Goal: Task Accomplishment & Management: Manage account settings

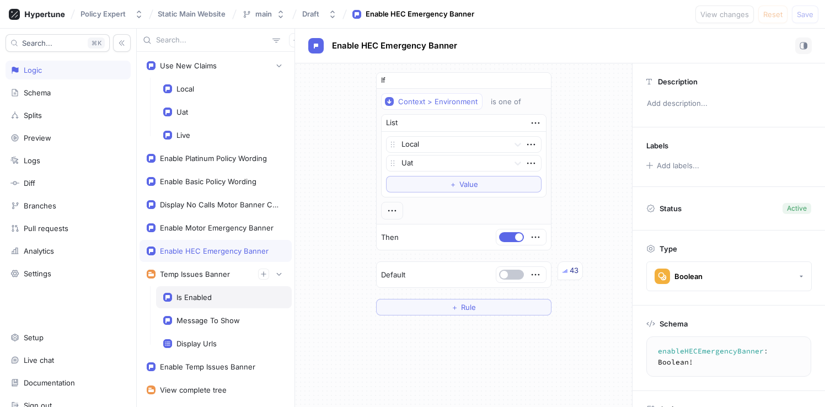
scroll to position [29, 0]
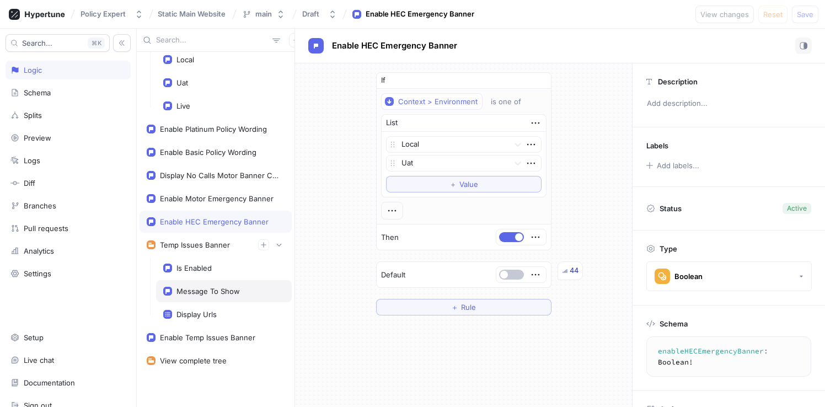
click at [247, 292] on div "Message To Show" at bounding box center [223, 291] width 121 height 9
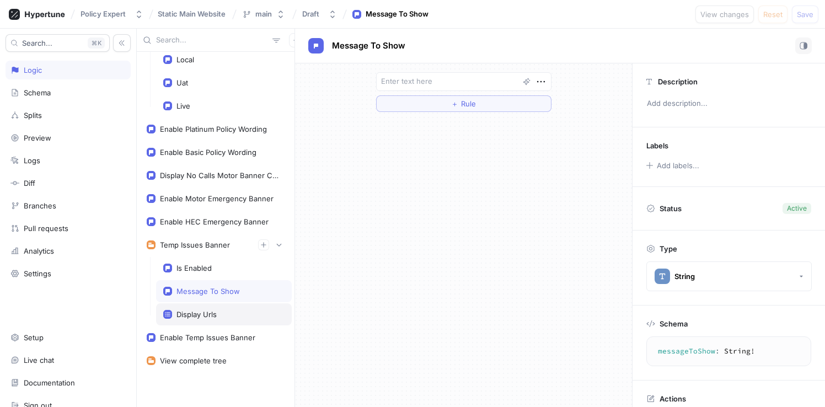
click at [223, 313] on div "Display Urls" at bounding box center [223, 314] width 121 height 9
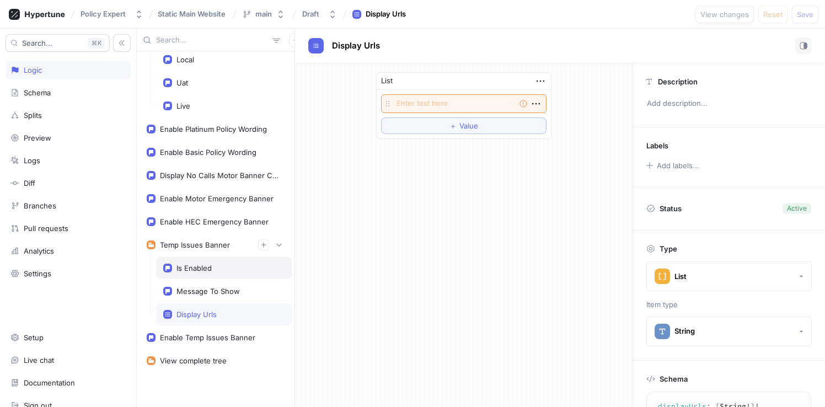
click at [204, 265] on div "Is Enabled" at bounding box center [193, 267] width 35 height 9
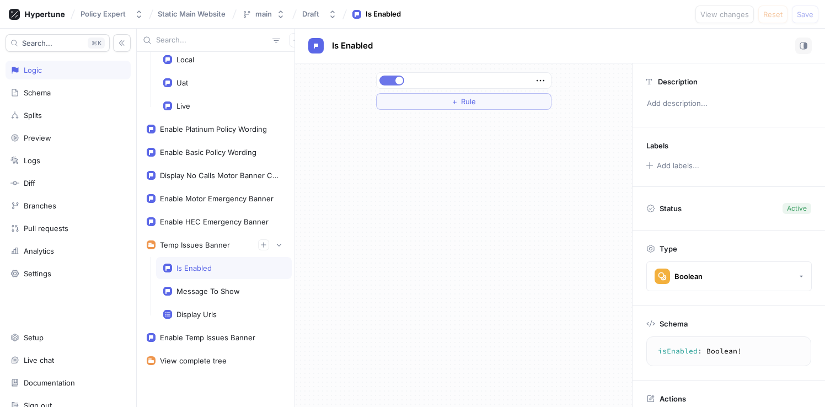
click at [393, 77] on button "button" at bounding box center [391, 81] width 25 height 10
click at [807, 17] on span "Save" at bounding box center [804, 14] width 17 height 7
click at [209, 297] on div "Message To Show" at bounding box center [224, 291] width 136 height 22
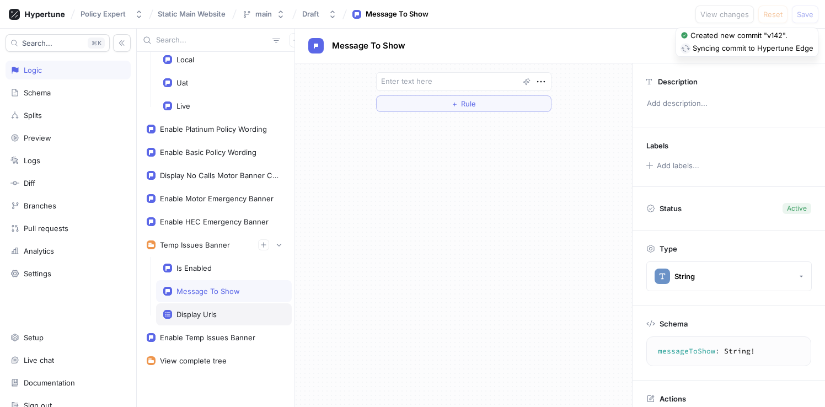
click at [185, 323] on div "Display Urls" at bounding box center [224, 314] width 136 height 22
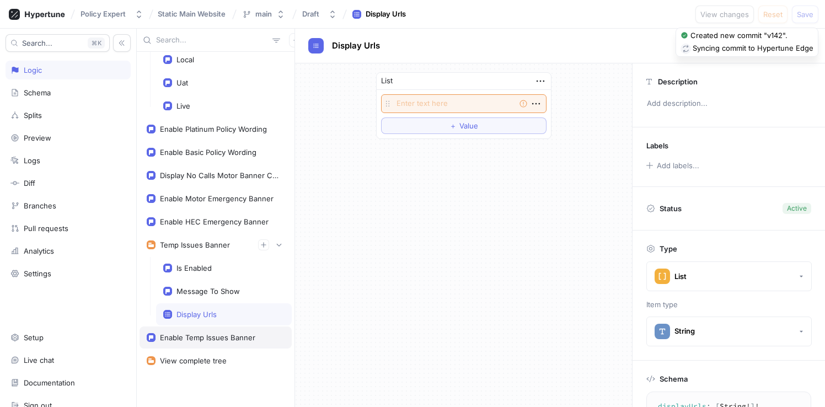
click at [201, 338] on div "Enable Temp Issues Banner" at bounding box center [207, 337] width 95 height 9
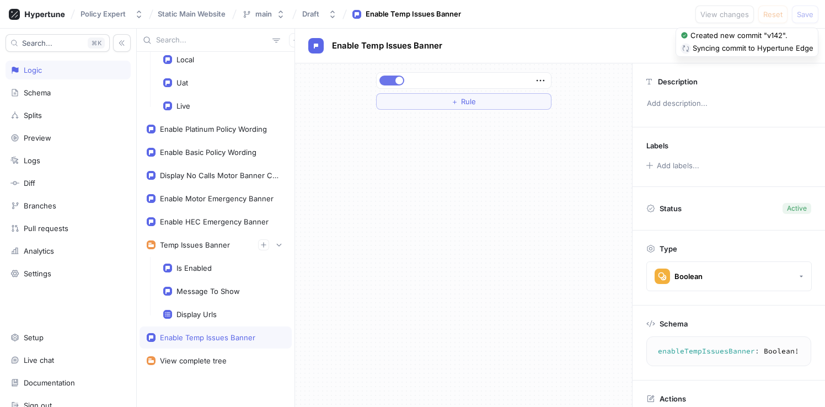
click at [399, 84] on button "button" at bounding box center [391, 81] width 25 height 10
click at [199, 217] on div "Enable HEC Emergency Banner" at bounding box center [214, 221] width 109 height 9
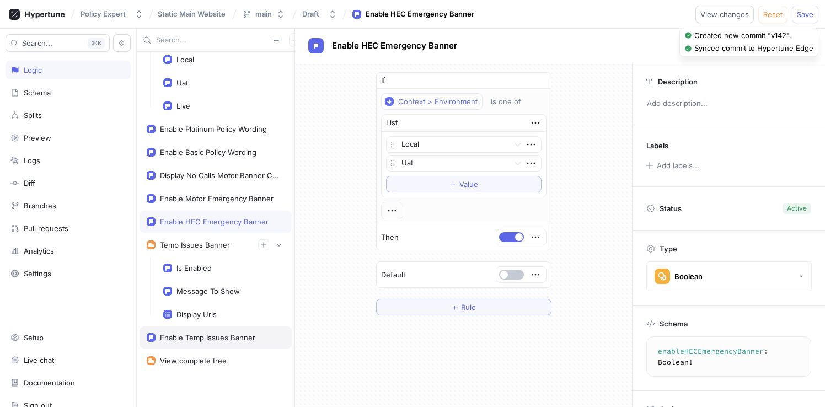
click at [198, 333] on div "Enable Temp Issues Banner" at bounding box center [207, 337] width 95 height 9
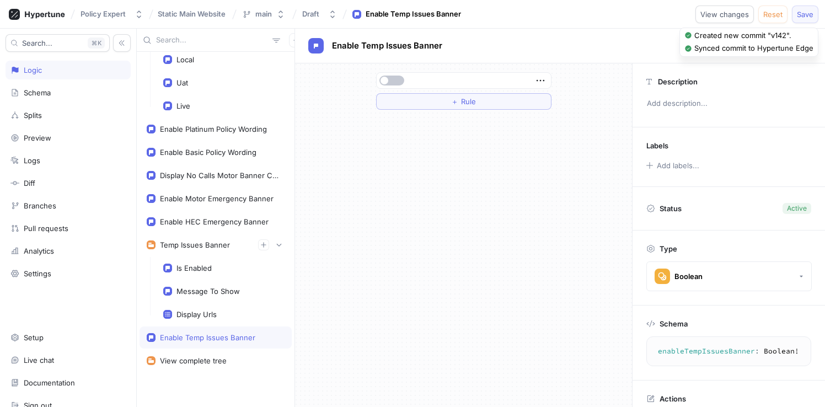
click at [808, 8] on button "Save" at bounding box center [805, 15] width 26 height 18
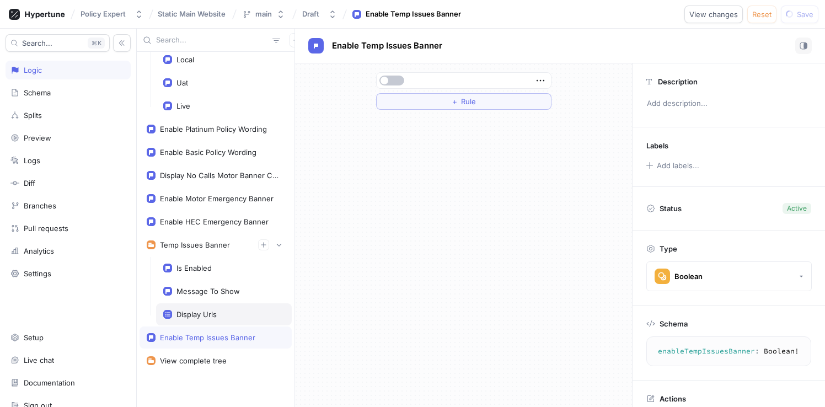
click at [201, 312] on div "Display Urls" at bounding box center [196, 314] width 40 height 9
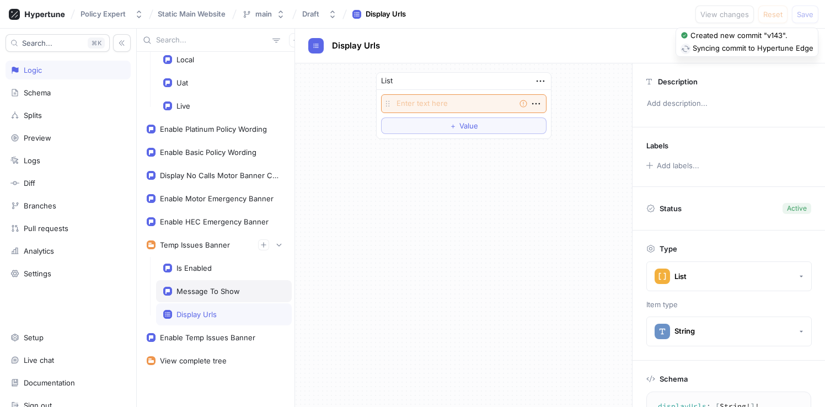
click at [211, 294] on div "Message To Show" at bounding box center [207, 291] width 63 height 9
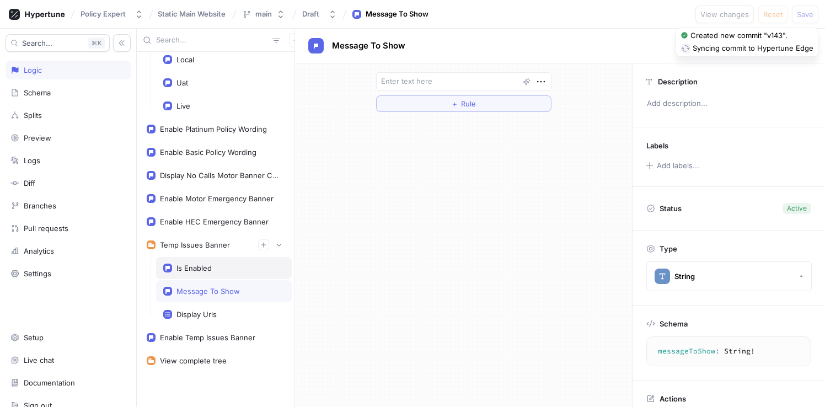
click at [201, 261] on div "Is Enabled" at bounding box center [224, 268] width 136 height 22
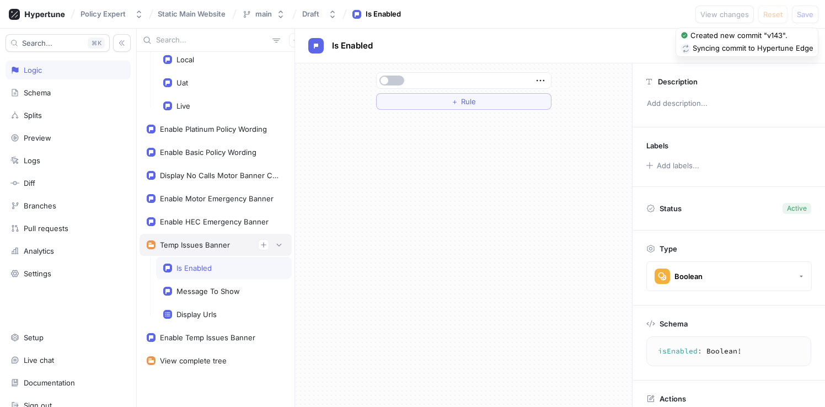
click at [197, 243] on div "Temp Issues Banner" at bounding box center [195, 244] width 70 height 9
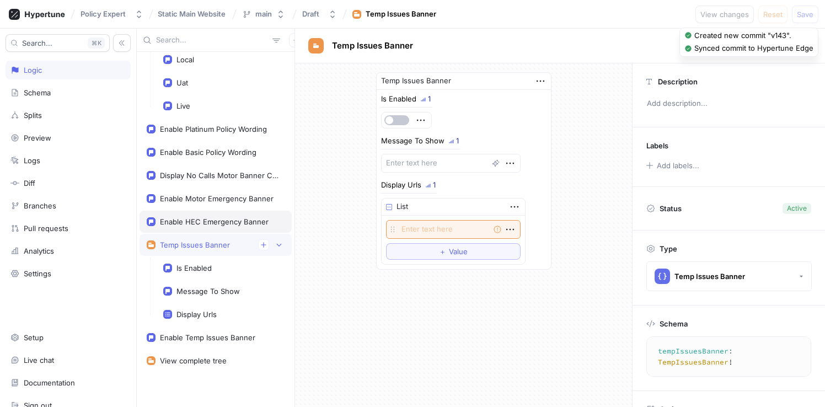
click at [194, 213] on div "Enable HEC Emergency Banner" at bounding box center [215, 222] width 152 height 22
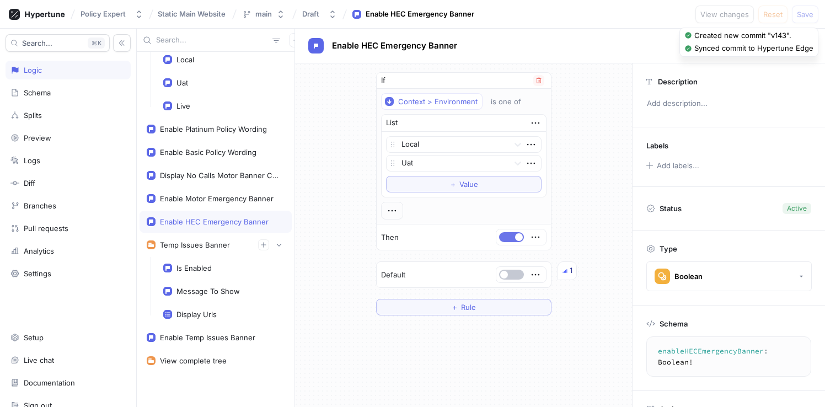
click at [510, 239] on button "button" at bounding box center [511, 237] width 25 height 10
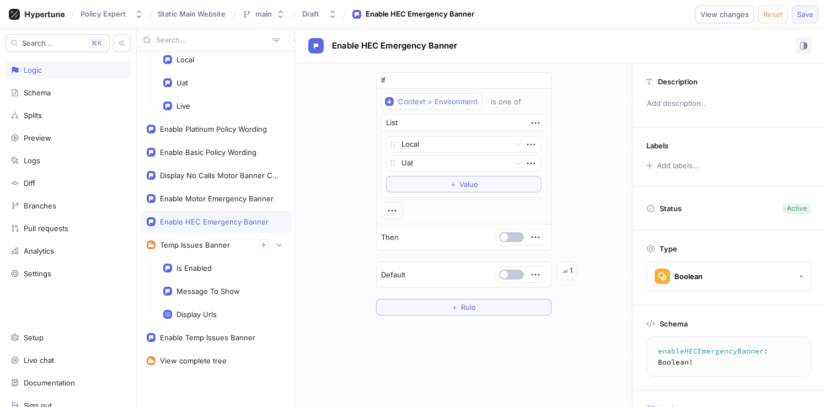
click at [811, 15] on span "Save" at bounding box center [804, 14] width 17 height 7
click at [234, 192] on div "Enable Motor Emergency Banner" at bounding box center [215, 198] width 152 height 22
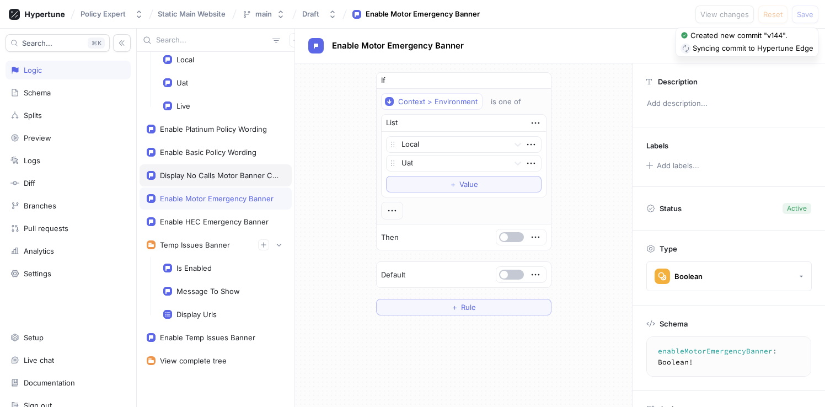
click at [212, 176] on div "Display No Calls Motor Banner Content" at bounding box center [220, 175] width 120 height 9
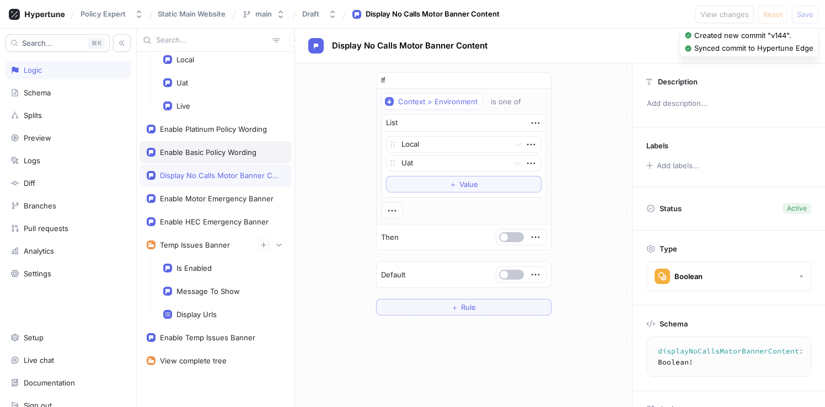
click at [212, 148] on div "Enable Basic Policy Wording" at bounding box center [208, 152] width 96 height 9
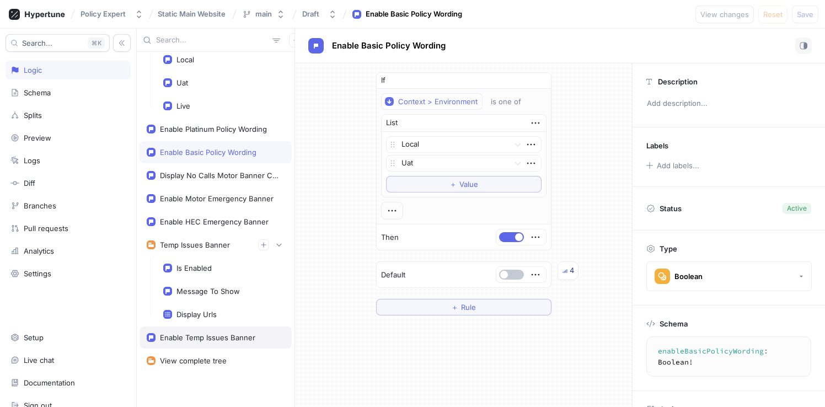
click at [208, 338] on div "Enable Temp Issues Banner" at bounding box center [207, 337] width 95 height 9
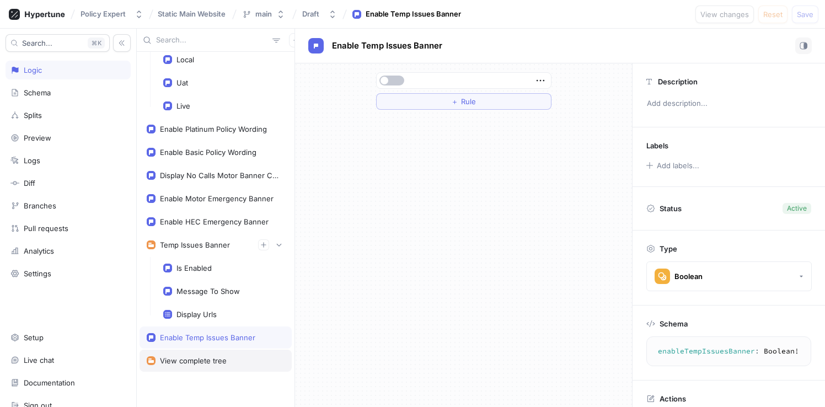
click at [184, 361] on div "View complete tree" at bounding box center [193, 360] width 67 height 9
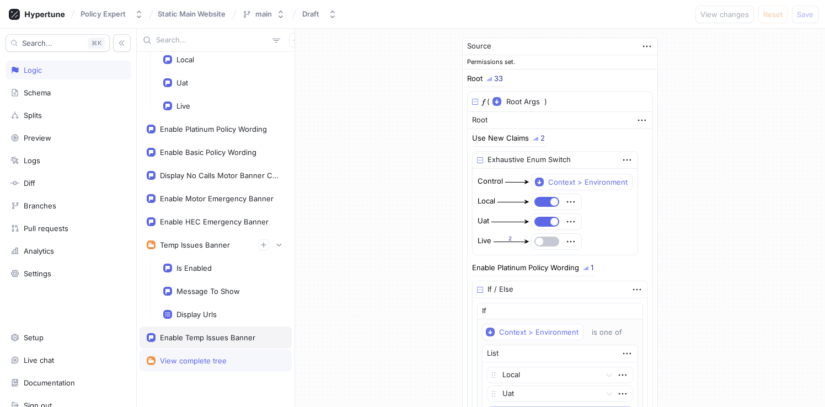
click at [199, 335] on div "Enable Temp Issues Banner" at bounding box center [207, 337] width 95 height 9
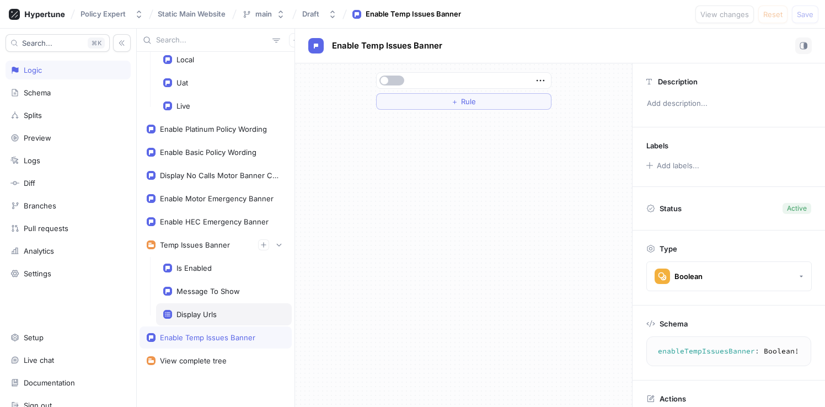
click at [207, 314] on div "Display Urls" at bounding box center [196, 314] width 40 height 9
type textarea "x"
type textarea "displayUrls: [String!]!"
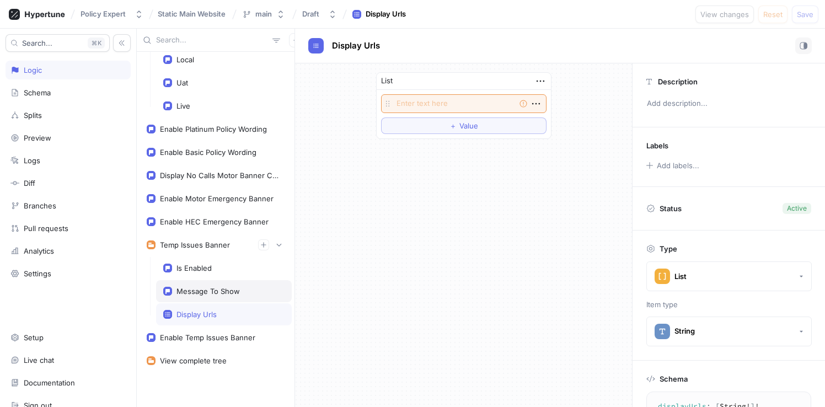
click at [206, 286] on div "Message To Show" at bounding box center [224, 291] width 136 height 22
type textarea "x"
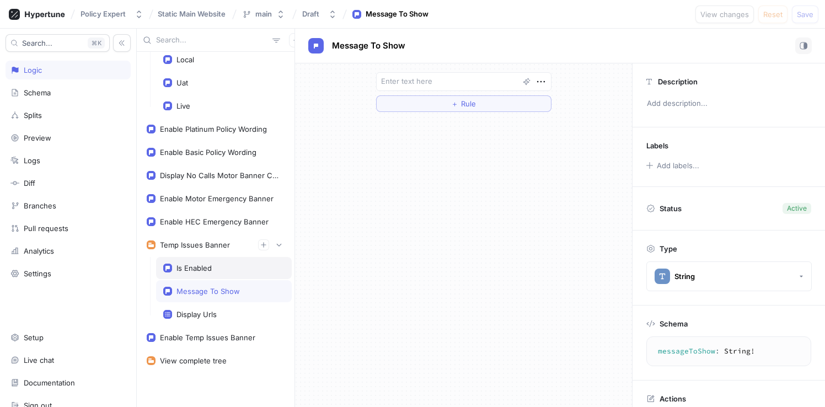
click at [204, 268] on div "Is Enabled" at bounding box center [193, 267] width 35 height 9
type textarea "isEnabled: Boolean!"
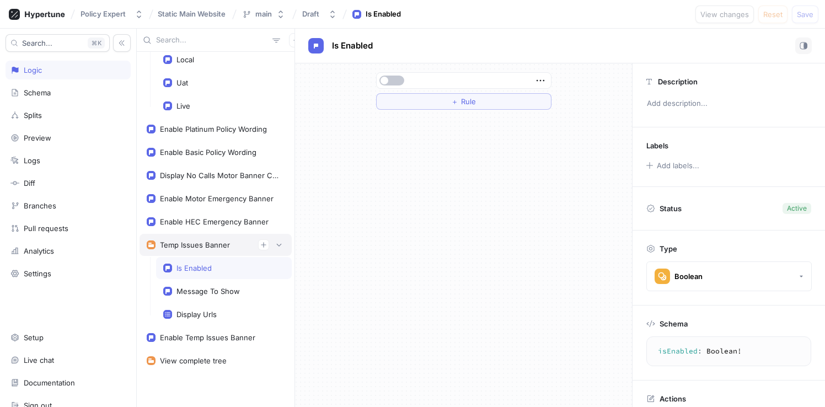
click at [200, 241] on div "Temp Issues Banner" at bounding box center [195, 244] width 70 height 9
type textarea "x"
type textarea "tempIssuesBanner: TempIssuesBanner!"
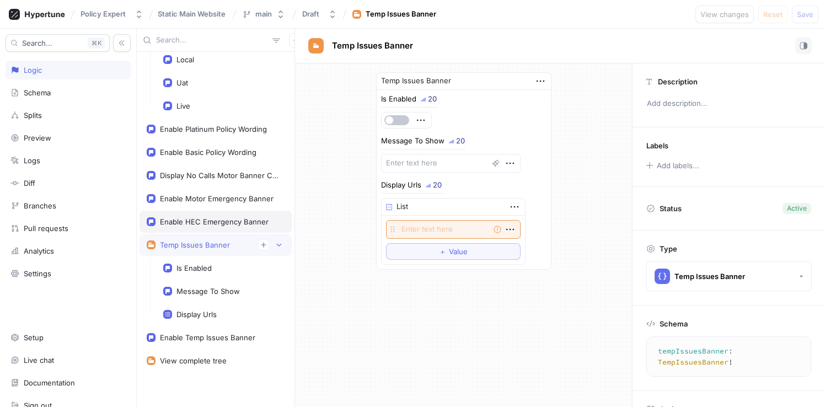
type textarea "x"
click at [202, 214] on div "Enable HEC Emergency Banner" at bounding box center [215, 222] width 152 height 22
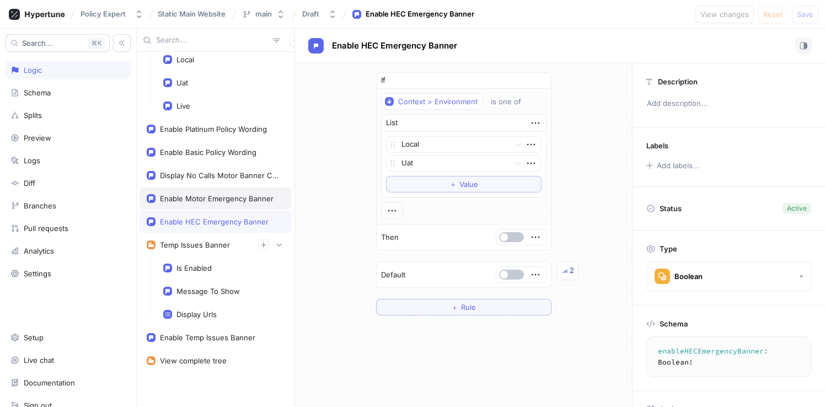
click at [229, 201] on div "Enable Motor Emergency Banner" at bounding box center [217, 198] width 114 height 9
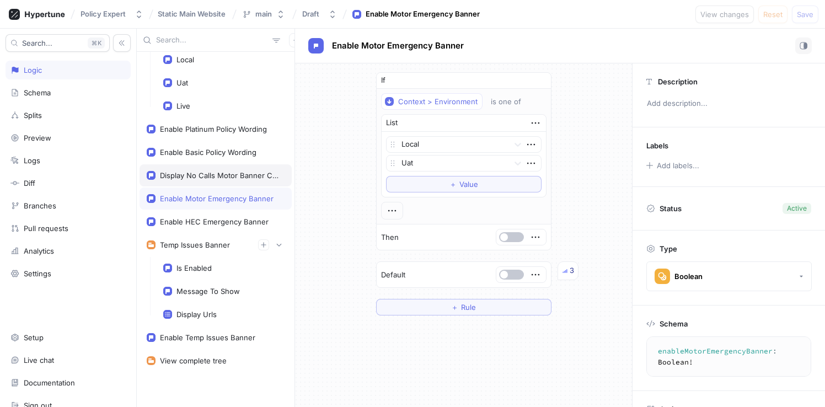
click at [225, 172] on div "Display No Calls Motor Banner Content" at bounding box center [220, 175] width 120 height 9
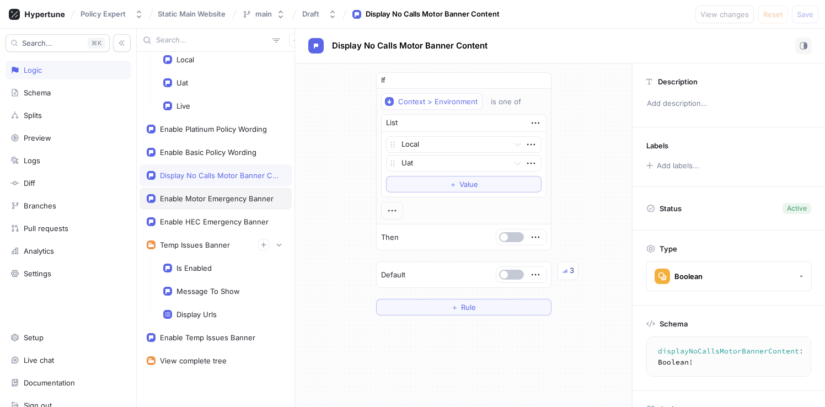
click at [219, 201] on div "Enable Motor Emergency Banner" at bounding box center [217, 198] width 114 height 9
type textarea "enableMotorEmergencyBanner: Boolean!"
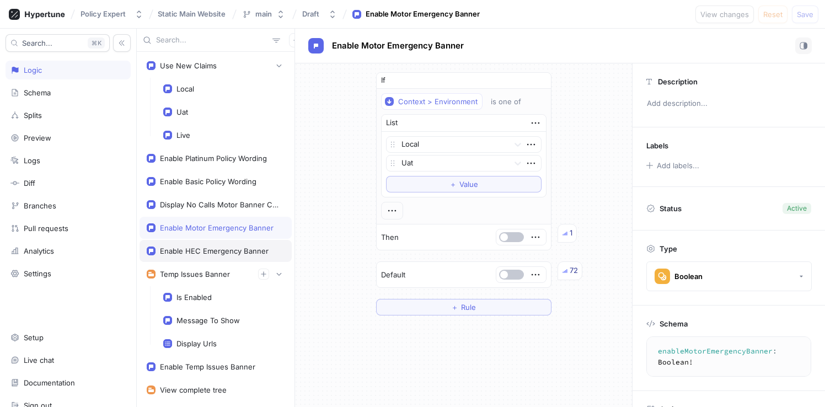
click at [216, 252] on div "Enable HEC Emergency Banner" at bounding box center [214, 250] width 109 height 9
click at [222, 206] on div "Display No Calls Motor Banner Content" at bounding box center [220, 204] width 120 height 9
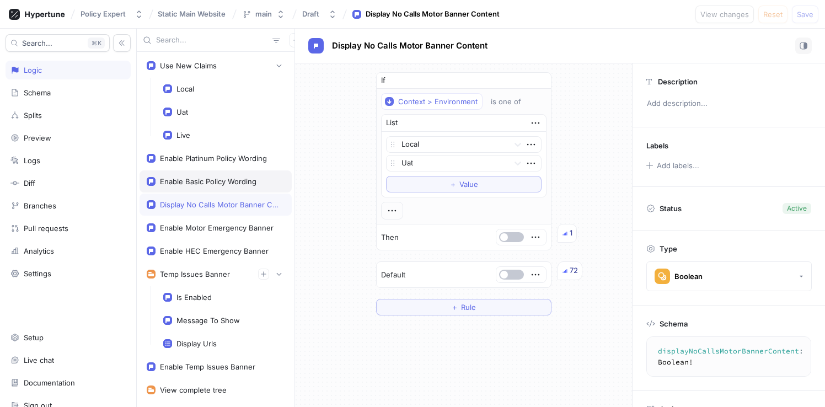
click at [231, 185] on div "Enable Basic Policy Wording" at bounding box center [208, 181] width 96 height 9
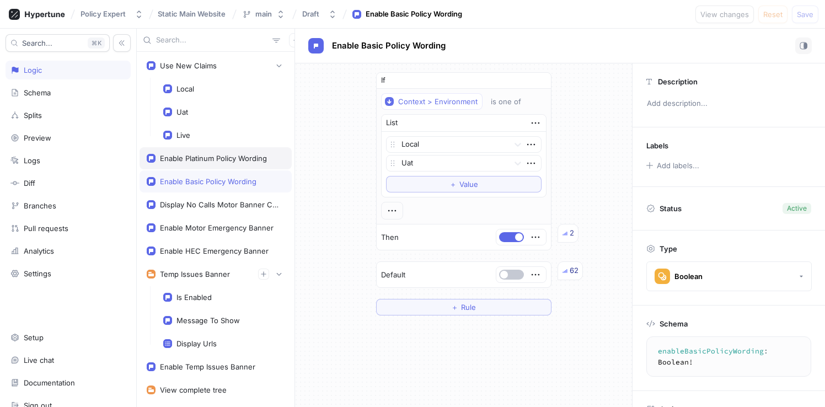
click at [232, 157] on div "Enable Platinum Policy Wording" at bounding box center [213, 158] width 107 height 9
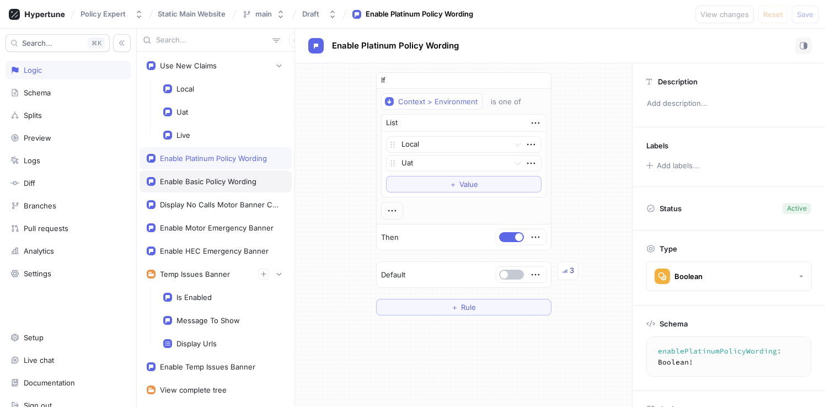
click at [227, 184] on div "Enable Basic Policy Wording" at bounding box center [208, 181] width 96 height 9
click at [569, 270] on div "62" at bounding box center [573, 270] width 9 height 11
drag, startPoint x: 561, startPoint y: 271, endPoint x: 694, endPoint y: 0, distance: 301.5
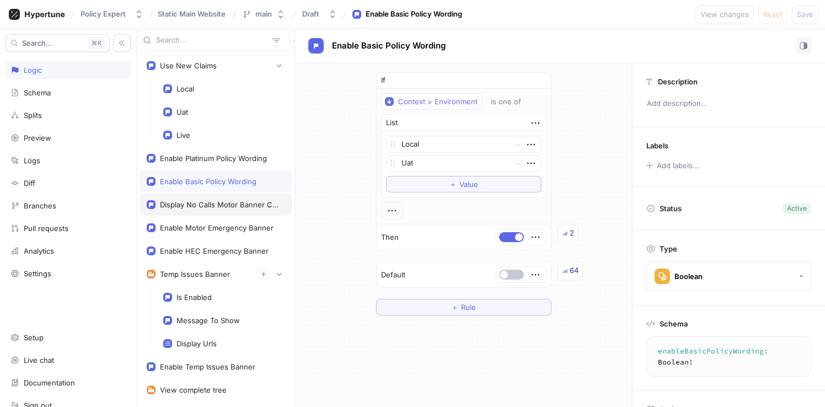
click at [209, 199] on div "Display No Calls Motor Banner Content" at bounding box center [215, 204] width 152 height 22
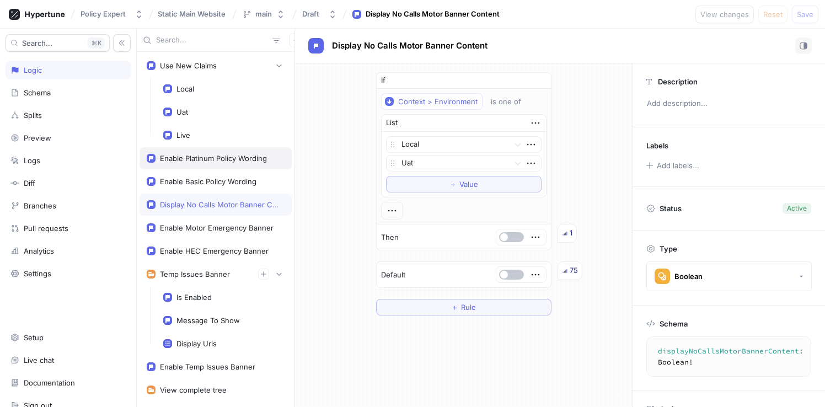
click at [218, 164] on div "Enable Platinum Policy Wording" at bounding box center [215, 158] width 152 height 22
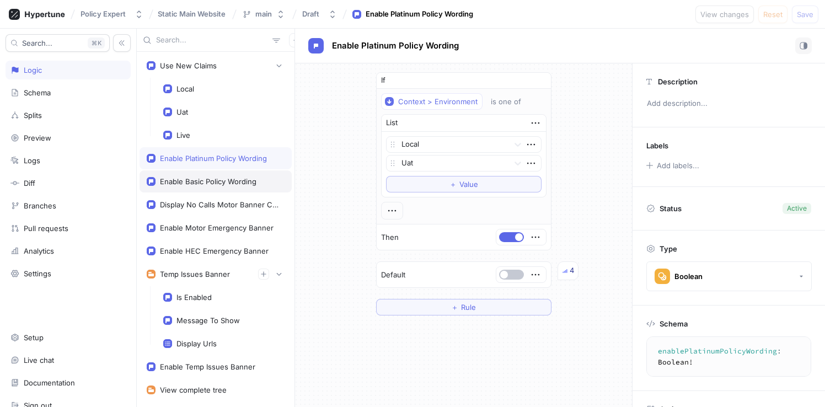
click at [216, 177] on div "Enable Basic Policy Wording" at bounding box center [208, 181] width 96 height 9
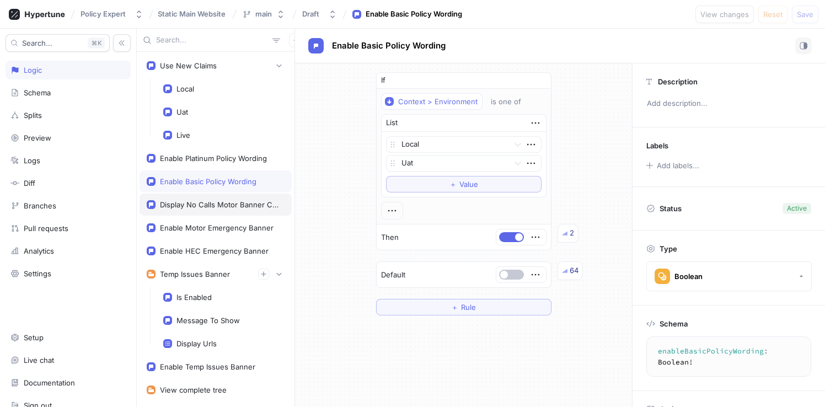
click at [216, 204] on div "Display No Calls Motor Banner Content" at bounding box center [220, 204] width 120 height 9
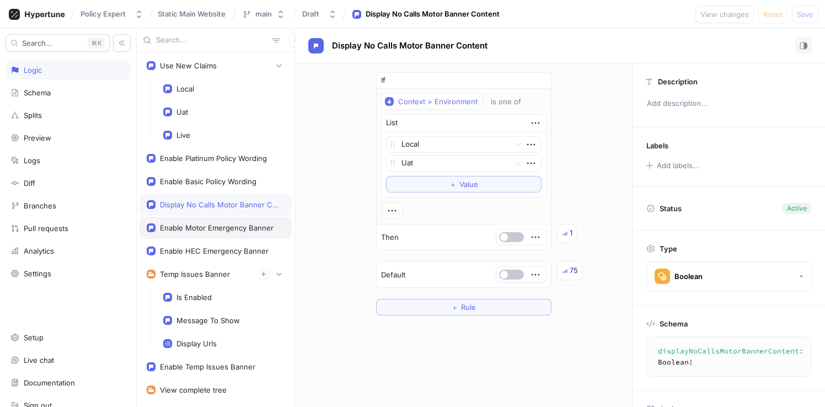
click at [220, 230] on div "Enable Motor Emergency Banner" at bounding box center [217, 227] width 114 height 9
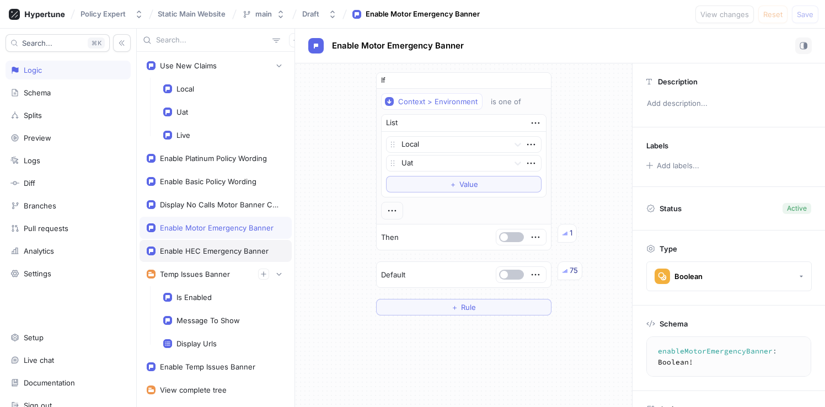
click at [215, 245] on div "Enable HEC Emergency Banner" at bounding box center [215, 251] width 152 height 22
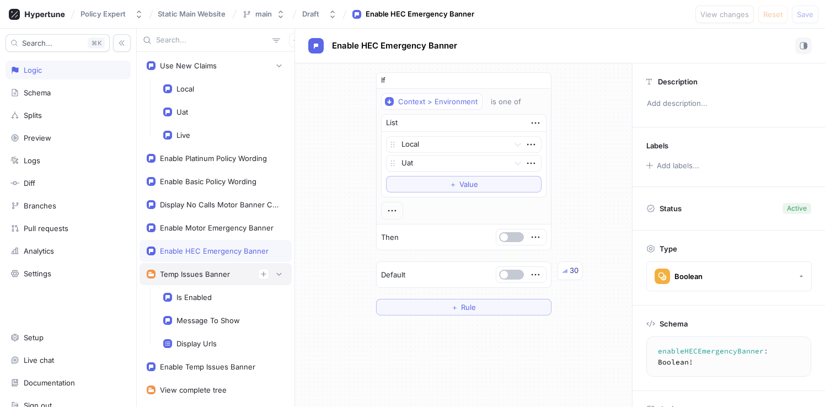
click at [209, 271] on div "Temp Issues Banner" at bounding box center [195, 274] width 70 height 9
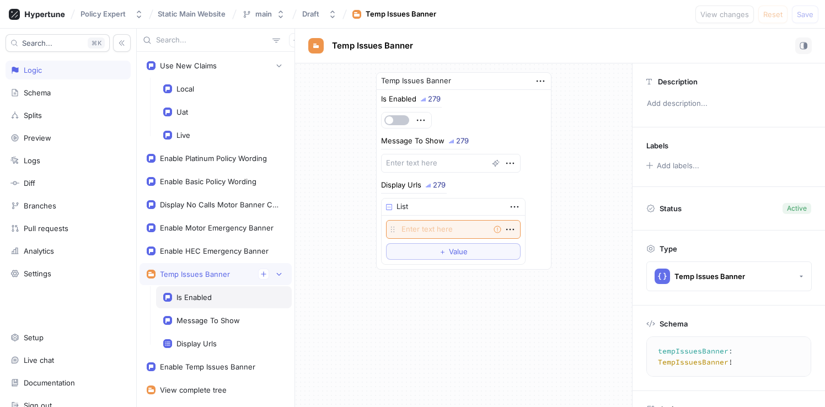
click at [208, 290] on div "Is Enabled" at bounding box center [224, 297] width 136 height 22
type textarea "isEnabled: Boolean!"
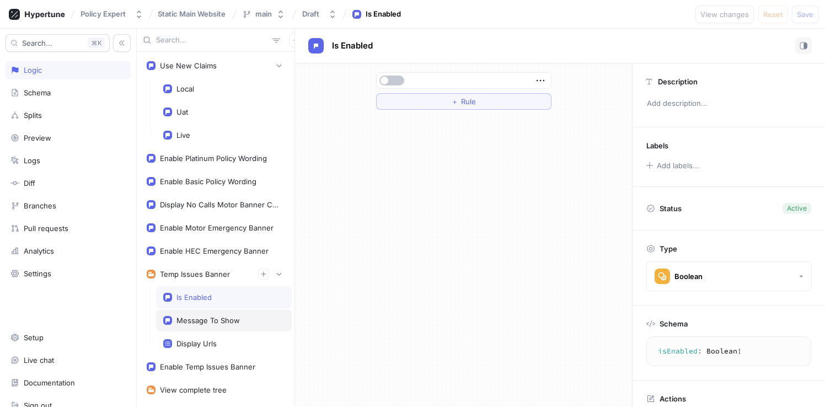
click at [190, 314] on div "Message To Show" at bounding box center [224, 320] width 136 height 22
type textarea "messageToShow: String!"
type textarea "x"
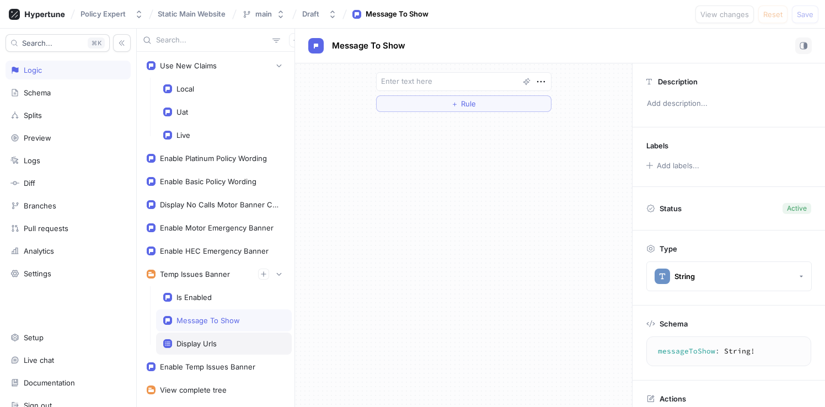
click at [194, 337] on div "Display Urls" at bounding box center [224, 343] width 136 height 22
type textarea "displayUrls: [String!]!"
type textarea "x"
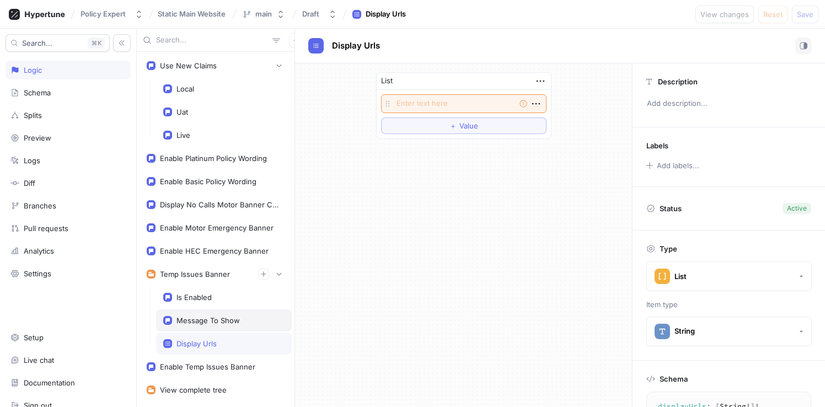
click at [205, 316] on div "Message To Show" at bounding box center [207, 320] width 63 height 9
type textarea "messageToShow: String!"
type textarea "x"
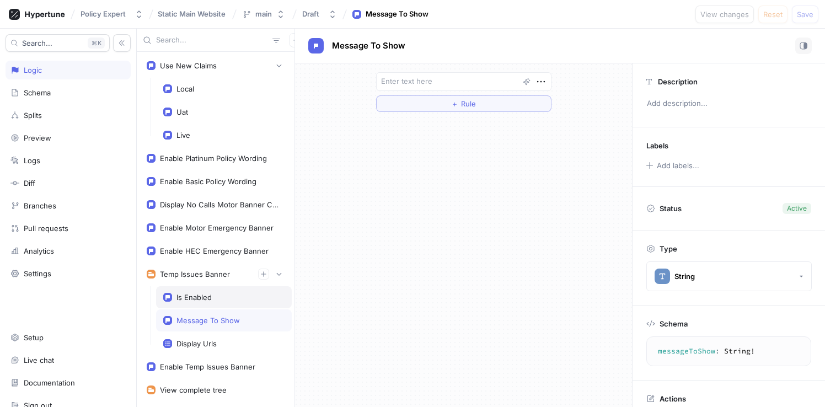
click at [204, 301] on div "Is Enabled" at bounding box center [193, 297] width 35 height 9
click at [207, 317] on div "Message To Show" at bounding box center [207, 320] width 63 height 9
type textarea "messageToShow: String!"
type textarea "x"
click at [211, 341] on div "Display Urls" at bounding box center [196, 343] width 40 height 9
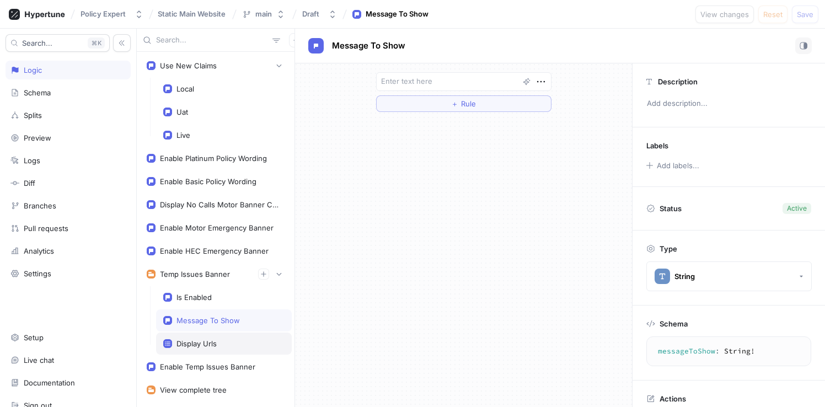
type textarea "displayUrls: [String!]!"
type textarea "x"
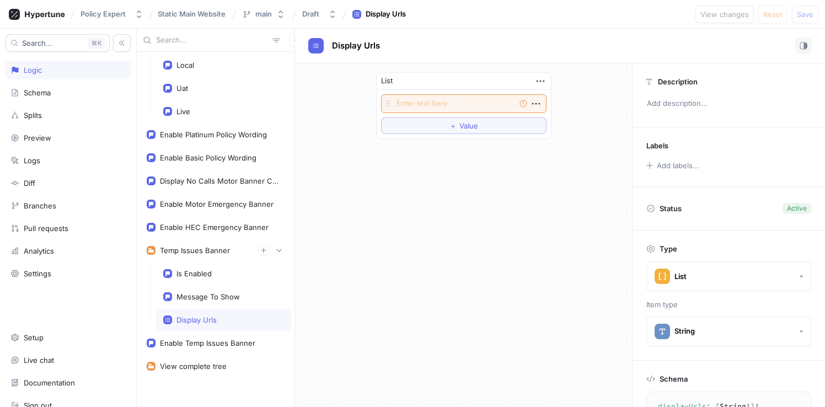
scroll to position [25, 0]
click at [198, 344] on div "Enable Temp Issues Banner" at bounding box center [207, 341] width 95 height 9
type textarea "enableTempIssuesBanner: Boolean!"
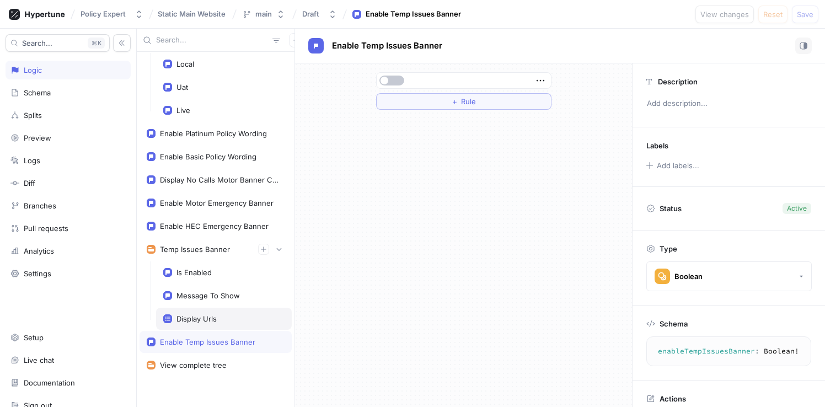
scroll to position [29, 0]
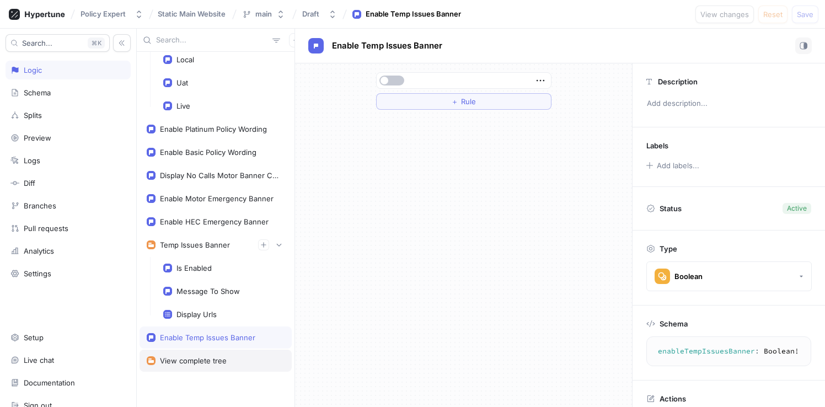
click at [208, 352] on div "View complete tree" at bounding box center [215, 360] width 152 height 22
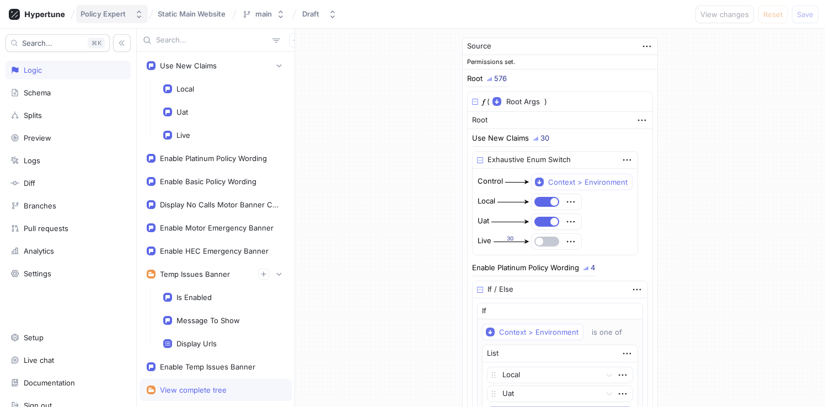
type textarea "x"
click at [105, 9] on div "Policy Expert" at bounding box center [102, 13] width 45 height 9
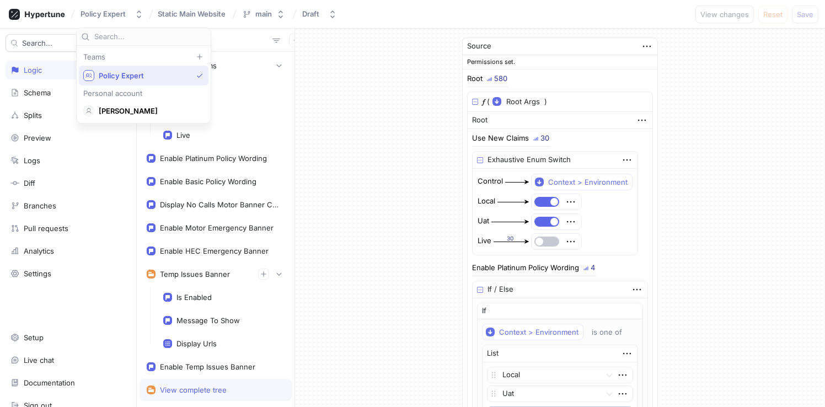
click at [125, 76] on span "Policy Expert" at bounding box center [145, 75] width 93 height 9
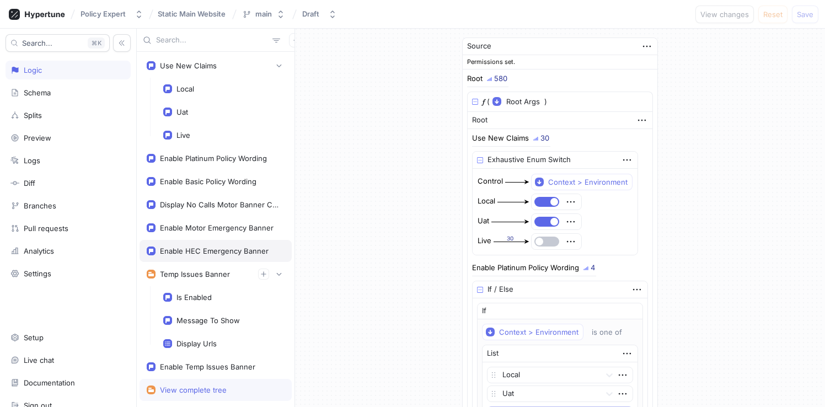
click at [202, 247] on div "Enable HEC Emergency Banner" at bounding box center [214, 250] width 109 height 9
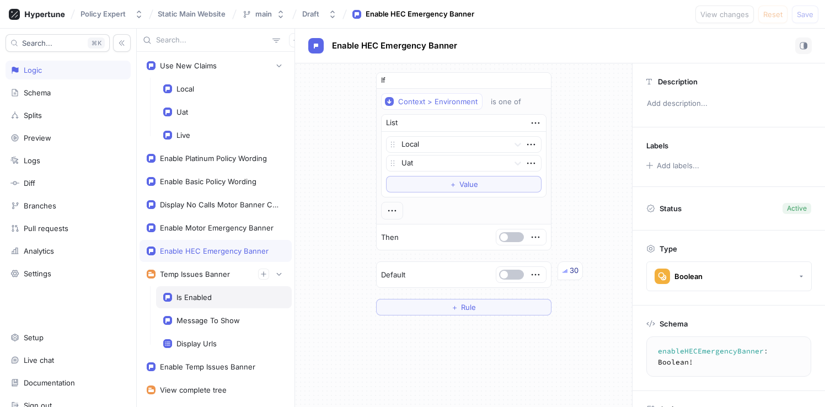
click at [197, 300] on div "Is Enabled" at bounding box center [193, 297] width 35 height 9
type textarea "isEnabled: Boolean!"
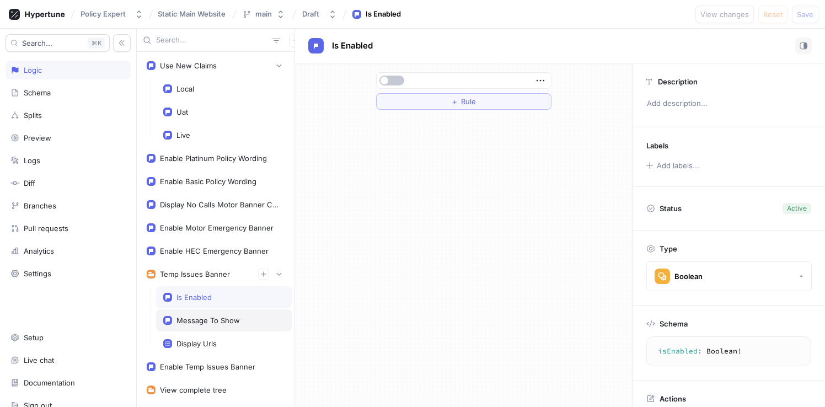
click at [199, 321] on div "Message To Show" at bounding box center [207, 320] width 63 height 9
type textarea "x"
type textarea "messageToShow: String!"
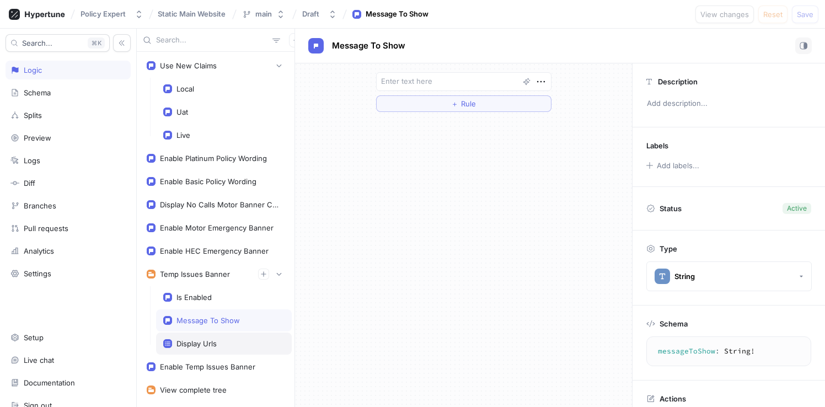
click at [198, 337] on div "Display Urls" at bounding box center [224, 343] width 136 height 22
type textarea "x"
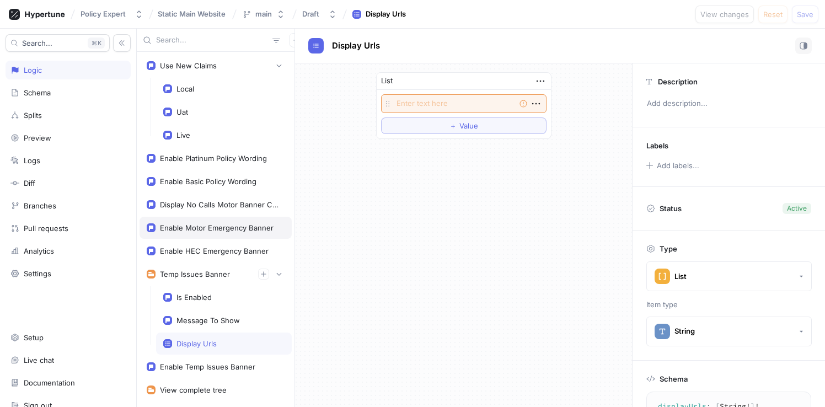
click at [207, 233] on div "Enable Motor Emergency Banner" at bounding box center [215, 228] width 152 height 22
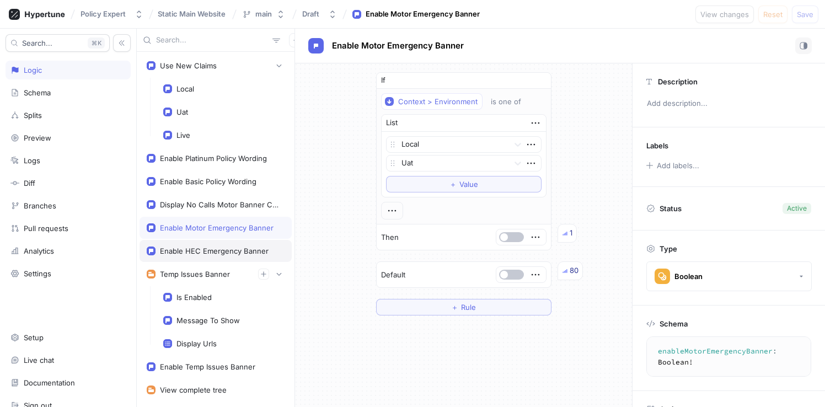
click at [205, 249] on div "Enable HEC Emergency Banner" at bounding box center [214, 250] width 109 height 9
click at [208, 199] on div "Display No Calls Motor Banner Content" at bounding box center [215, 204] width 152 height 22
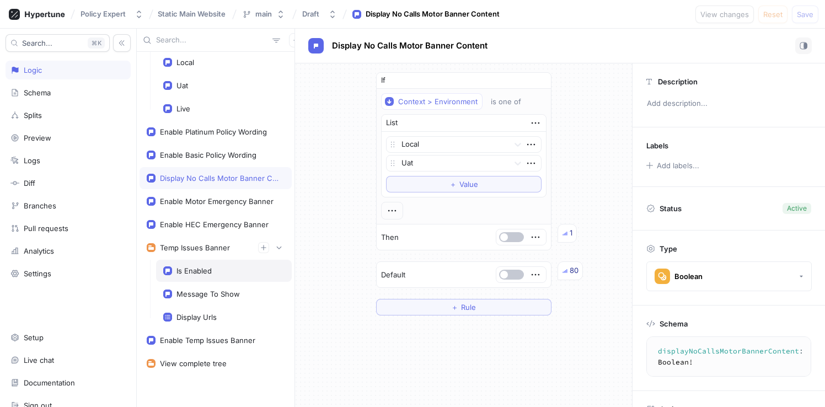
scroll to position [29, 0]
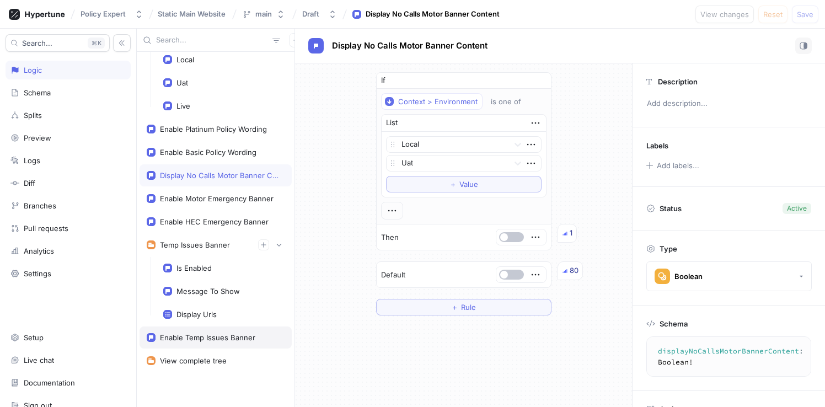
click at [207, 338] on div "Enable Temp Issues Banner" at bounding box center [207, 337] width 95 height 9
type textarea "enableTempIssuesBanner: Boolean!"
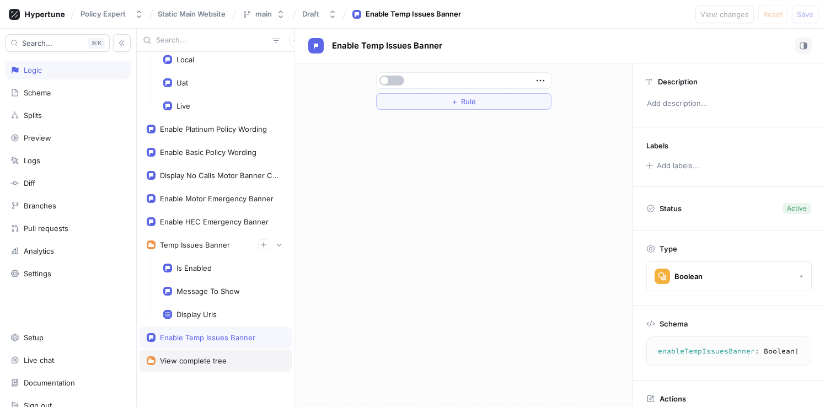
click at [202, 365] on div "View complete tree" at bounding box center [215, 360] width 152 height 22
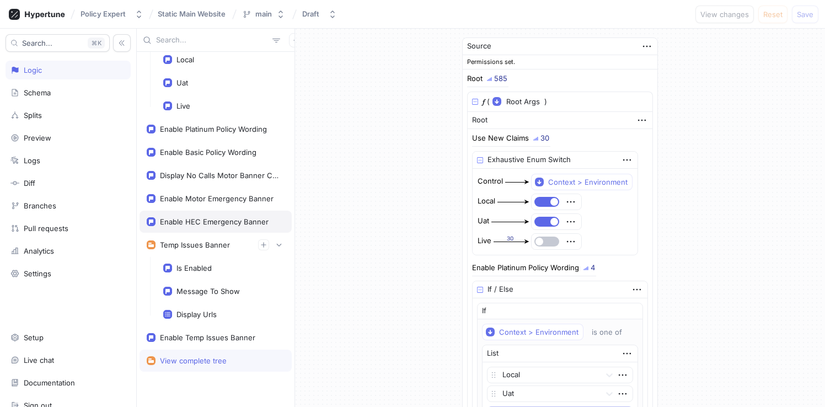
type textarea "x"
